Goal: Information Seeking & Learning: Learn about a topic

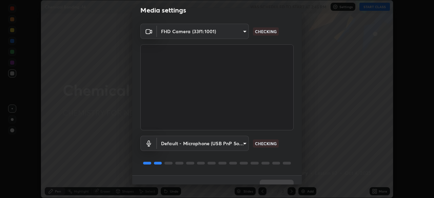
scroll to position [18, 0]
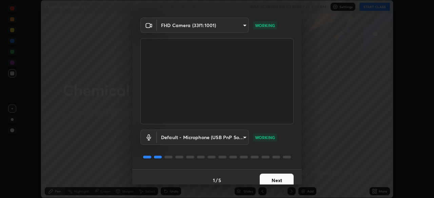
click at [279, 178] on button "Next" at bounding box center [277, 181] width 34 height 14
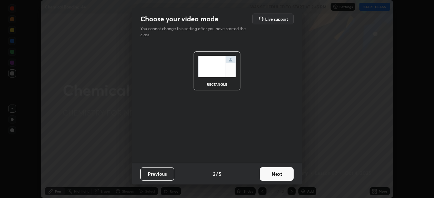
scroll to position [0, 0]
click at [280, 174] on button "Next" at bounding box center [277, 175] width 34 height 14
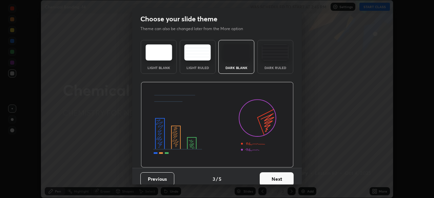
click at [281, 177] on button "Next" at bounding box center [277, 180] width 34 height 14
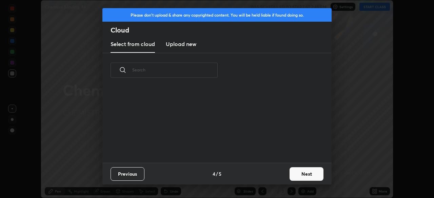
scroll to position [75, 218]
click at [305, 172] on button "Next" at bounding box center [307, 175] width 34 height 14
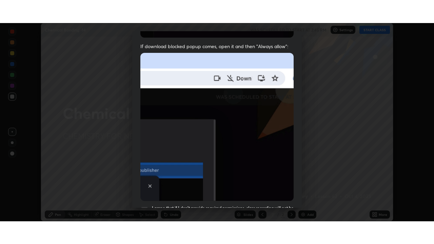
scroll to position [162, 0]
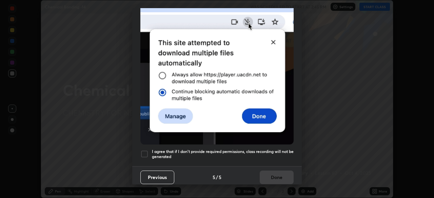
click at [145, 152] on div at bounding box center [144, 154] width 8 height 8
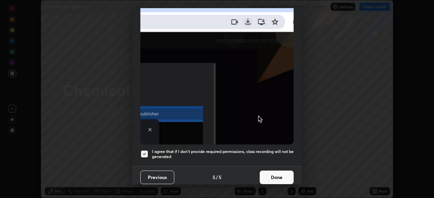
click at [276, 175] on button "Done" at bounding box center [277, 178] width 34 height 14
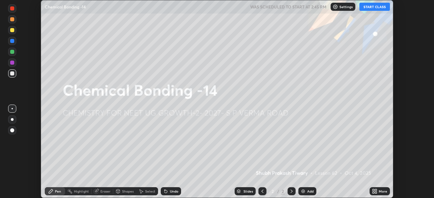
click at [378, 8] on button "START CLASS" at bounding box center [375, 7] width 31 height 8
click at [374, 192] on icon at bounding box center [374, 191] width 5 height 5
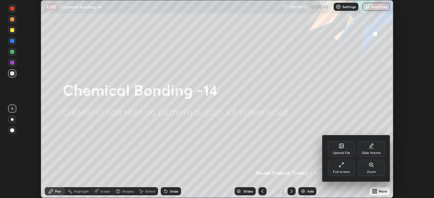
click at [347, 165] on div "Full screen" at bounding box center [341, 168] width 27 height 16
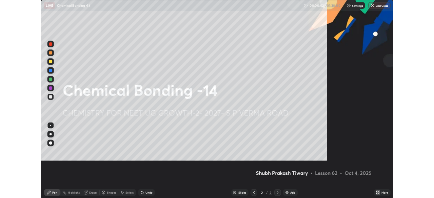
scroll to position [244, 434]
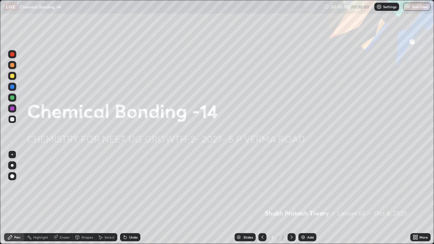
click at [305, 198] on div "Add" at bounding box center [308, 237] width 18 height 8
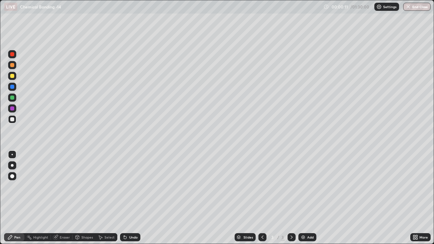
click at [12, 166] on div at bounding box center [12, 165] width 3 height 3
click at [14, 68] on div at bounding box center [12, 65] width 8 height 8
click at [13, 121] on div at bounding box center [12, 119] width 4 height 4
click at [13, 98] on div at bounding box center [12, 98] width 4 height 4
click at [134, 198] on div "Undo" at bounding box center [133, 237] width 8 height 3
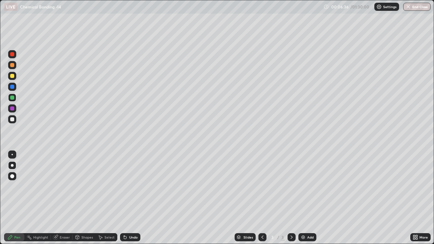
click at [134, 198] on div "Undo" at bounding box center [133, 237] width 8 height 3
click at [136, 198] on div "Undo" at bounding box center [130, 237] width 20 height 8
click at [134, 198] on div "Undo" at bounding box center [133, 237] width 8 height 3
click at [133, 198] on div "Undo" at bounding box center [133, 237] width 8 height 3
click at [306, 198] on div "Add" at bounding box center [308, 237] width 18 height 8
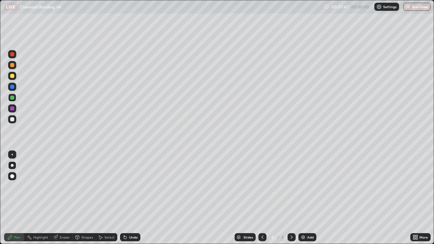
click at [12, 66] on div at bounding box center [12, 65] width 4 height 4
click at [13, 119] on div at bounding box center [12, 119] width 4 height 4
click at [13, 87] on div at bounding box center [12, 87] width 4 height 4
click at [13, 109] on div at bounding box center [12, 109] width 4 height 4
click at [309, 198] on div "Add" at bounding box center [310, 237] width 6 height 3
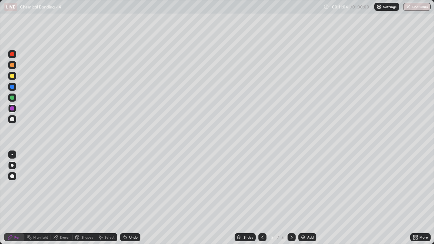
click at [14, 66] on div at bounding box center [12, 65] width 4 height 4
click at [134, 198] on div "Undo" at bounding box center [130, 237] width 20 height 8
click at [14, 121] on div at bounding box center [12, 119] width 8 height 8
click at [12, 87] on div at bounding box center [12, 87] width 4 height 4
click at [12, 109] on div at bounding box center [12, 109] width 4 height 4
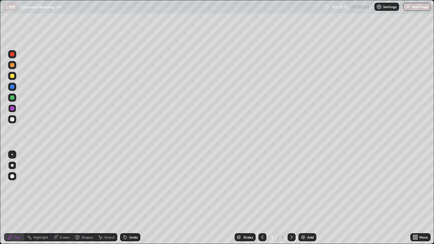
click at [304, 198] on div "Add" at bounding box center [308, 237] width 18 height 8
click at [14, 66] on div at bounding box center [12, 65] width 4 height 4
click at [13, 119] on div at bounding box center [12, 119] width 4 height 4
click at [15, 89] on div at bounding box center [12, 87] width 8 height 8
click at [13, 119] on div at bounding box center [12, 119] width 4 height 4
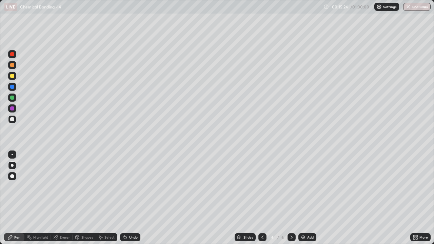
click at [14, 97] on div at bounding box center [12, 98] width 4 height 4
click at [308, 198] on div "Add" at bounding box center [308, 237] width 18 height 8
click at [14, 54] on div at bounding box center [12, 54] width 4 height 4
click at [13, 119] on div at bounding box center [12, 119] width 4 height 4
click at [13, 109] on div at bounding box center [12, 109] width 4 height 4
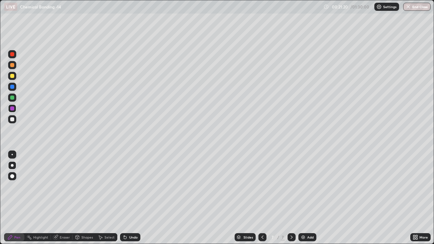
click at [13, 120] on div at bounding box center [12, 119] width 4 height 4
click at [13, 98] on div at bounding box center [12, 98] width 4 height 4
click at [305, 198] on img at bounding box center [303, 237] width 5 height 5
click at [12, 66] on div at bounding box center [12, 65] width 4 height 4
click at [14, 118] on div at bounding box center [12, 119] width 4 height 4
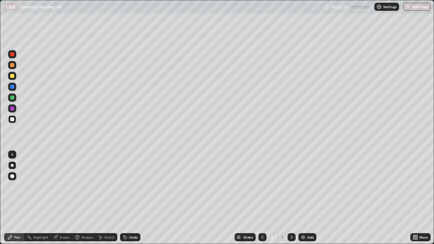
click at [12, 155] on div at bounding box center [12, 154] width 1 height 1
click at [88, 198] on div "Shapes" at bounding box center [87, 237] width 12 height 3
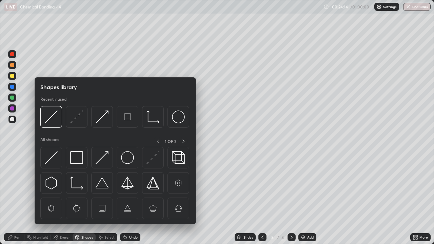
click at [111, 198] on div "Select" at bounding box center [109, 237] width 10 height 3
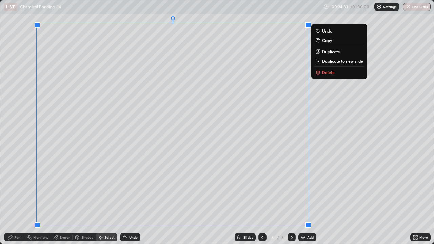
click at [333, 169] on div "0 ° Undo Copy Duplicate Duplicate to new slide Delete" at bounding box center [217, 122] width 434 height 244
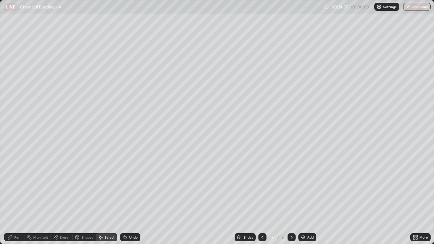
click at [69, 198] on div "Eraser" at bounding box center [65, 237] width 10 height 3
click at [17, 198] on div "Pen" at bounding box center [17, 237] width 6 height 3
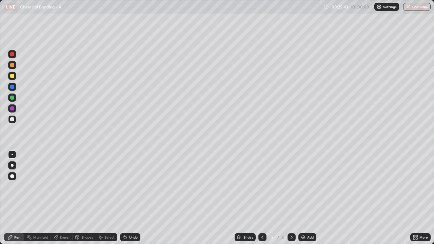
click at [12, 97] on div at bounding box center [12, 98] width 4 height 4
click at [14, 120] on div at bounding box center [12, 119] width 4 height 4
click at [13, 99] on div at bounding box center [12, 98] width 4 height 4
click at [305, 198] on div "Add" at bounding box center [308, 237] width 18 height 8
click at [14, 69] on div at bounding box center [12, 65] width 8 height 8
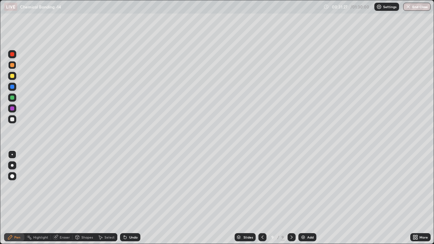
click at [131, 198] on div "Undo" at bounding box center [130, 237] width 20 height 8
click at [15, 165] on div at bounding box center [12, 165] width 8 height 8
click at [131, 198] on div "Undo" at bounding box center [130, 237] width 20 height 8
click at [13, 120] on div at bounding box center [12, 119] width 4 height 4
click at [70, 198] on div "Eraser" at bounding box center [62, 237] width 22 height 8
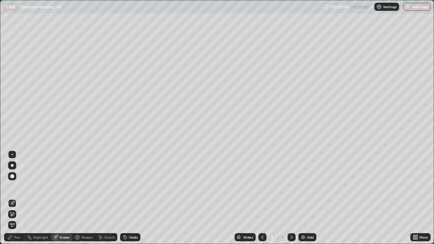
click at [17, 198] on div "Pen" at bounding box center [17, 237] width 6 height 3
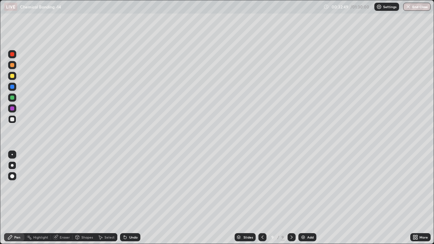
click at [12, 88] on div at bounding box center [12, 87] width 4 height 4
click at [13, 110] on div at bounding box center [12, 109] width 4 height 4
click at [12, 98] on div at bounding box center [12, 98] width 4 height 4
click at [309, 198] on div "Add" at bounding box center [310, 237] width 6 height 3
click at [14, 123] on div at bounding box center [12, 119] width 8 height 8
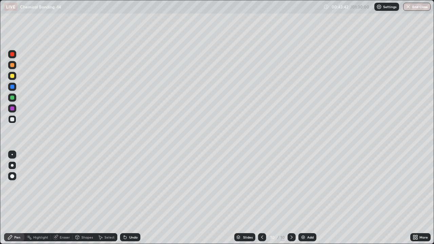
click at [15, 100] on div at bounding box center [12, 98] width 8 height 8
click at [13, 119] on div at bounding box center [12, 119] width 4 height 4
click at [13, 98] on div at bounding box center [12, 98] width 4 height 4
click at [305, 198] on img at bounding box center [303, 237] width 5 height 5
click at [13, 68] on div at bounding box center [12, 65] width 8 height 8
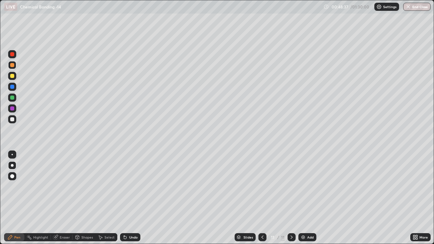
click at [67, 198] on div "Eraser" at bounding box center [65, 237] width 10 height 3
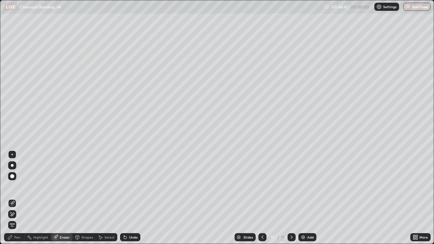
click at [22, 198] on div "Pen" at bounding box center [14, 237] width 20 height 8
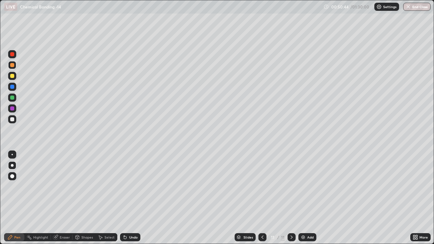
click at [302, 198] on img at bounding box center [303, 237] width 5 height 5
click at [14, 88] on div at bounding box center [12, 87] width 8 height 8
click at [88, 198] on div "Shapes" at bounding box center [84, 237] width 23 height 8
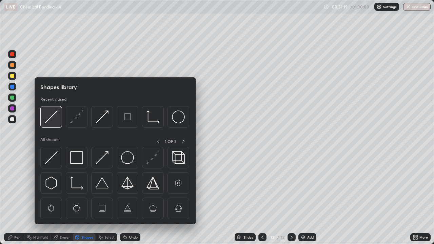
click at [61, 121] on div at bounding box center [51, 117] width 22 height 22
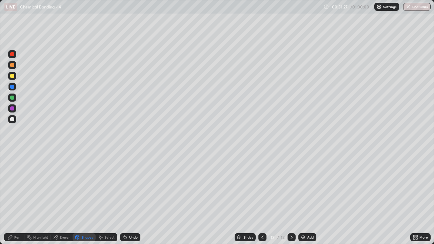
click at [21, 198] on div "Pen" at bounding box center [14, 237] width 20 height 8
click at [12, 121] on div at bounding box center [12, 119] width 4 height 4
click at [12, 98] on div at bounding box center [12, 98] width 4 height 4
click at [89, 198] on div "Shapes" at bounding box center [87, 237] width 12 height 3
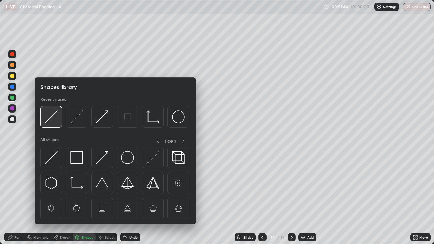
click at [56, 121] on img at bounding box center [51, 117] width 13 height 13
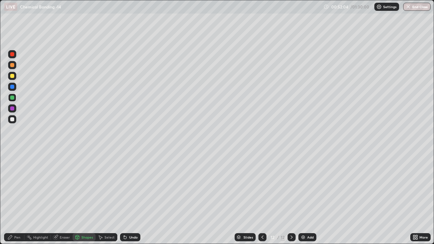
click at [135, 198] on div "Undo" at bounding box center [130, 237] width 20 height 8
click at [18, 198] on div "Pen" at bounding box center [17, 237] width 6 height 3
click at [12, 123] on div at bounding box center [12, 119] width 8 height 8
click at [14, 77] on div at bounding box center [12, 76] width 4 height 4
click at [417, 198] on icon at bounding box center [417, 236] width 2 height 2
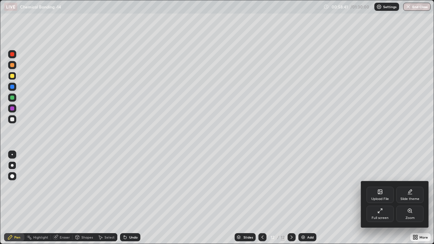
click at [382, 198] on icon at bounding box center [380, 210] width 5 height 5
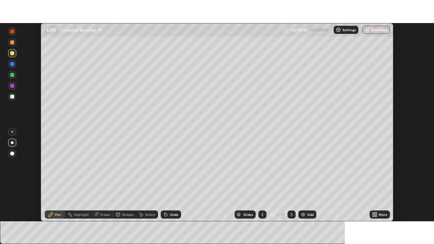
scroll to position [33724, 33489]
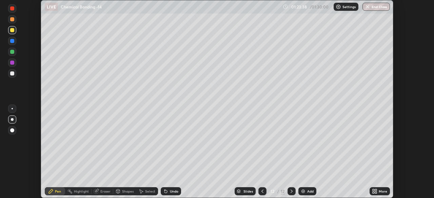
click at [376, 190] on icon at bounding box center [376, 191] width 2 height 2
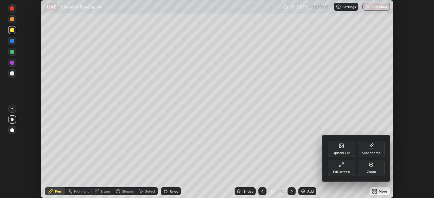
click at [344, 168] on div "Full screen" at bounding box center [341, 168] width 27 height 16
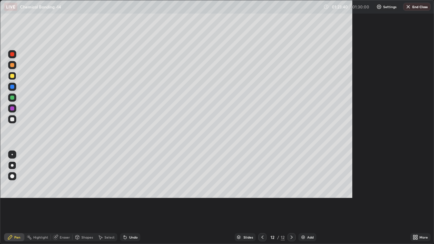
scroll to position [244, 434]
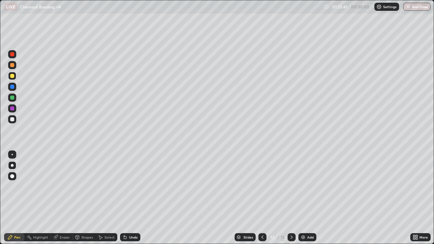
click at [417, 8] on button "End Class" at bounding box center [416, 7] width 27 height 8
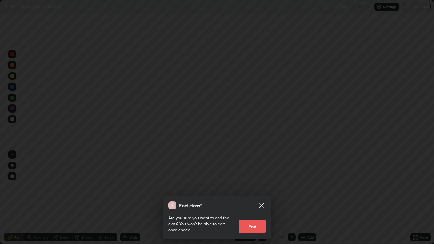
click at [255, 198] on button "End" at bounding box center [252, 227] width 27 height 14
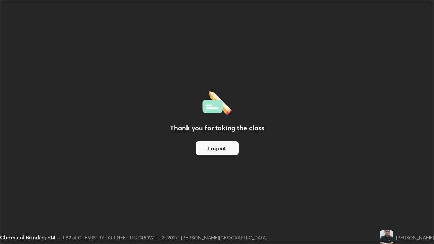
click at [219, 144] on button "Logout" at bounding box center [217, 148] width 43 height 14
